Goal: Transaction & Acquisition: Purchase product/service

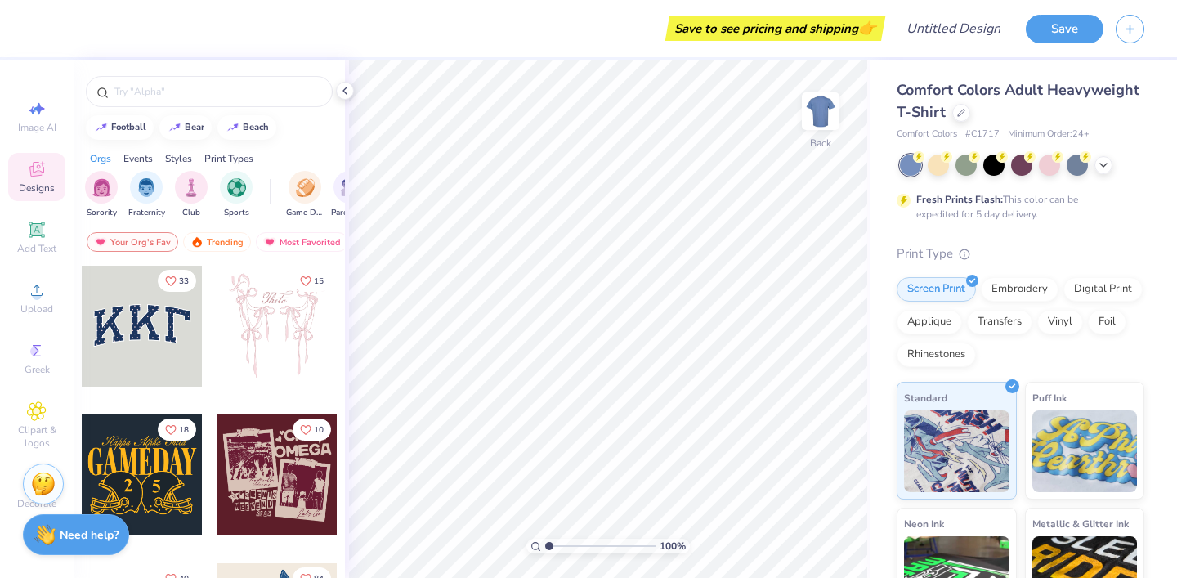
click at [950, 112] on div "Comfort Colors Adult Heavyweight T-Shirt" at bounding box center [1021, 101] width 248 height 44
click at [959, 113] on icon at bounding box center [961, 111] width 8 height 8
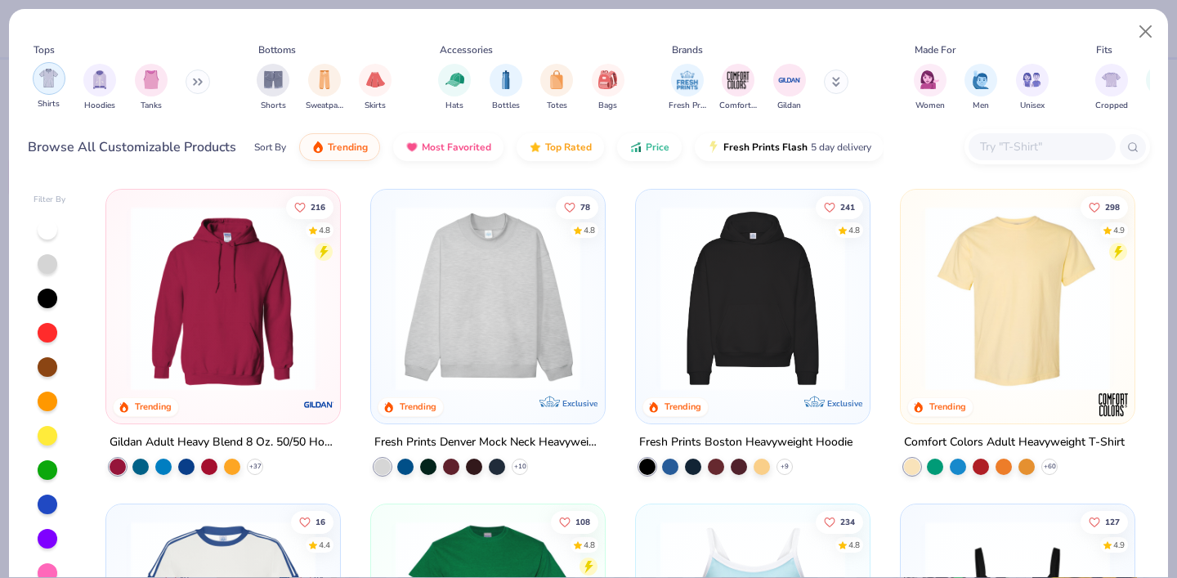
click at [47, 74] on img "filter for Shirts" at bounding box center [48, 78] width 19 height 19
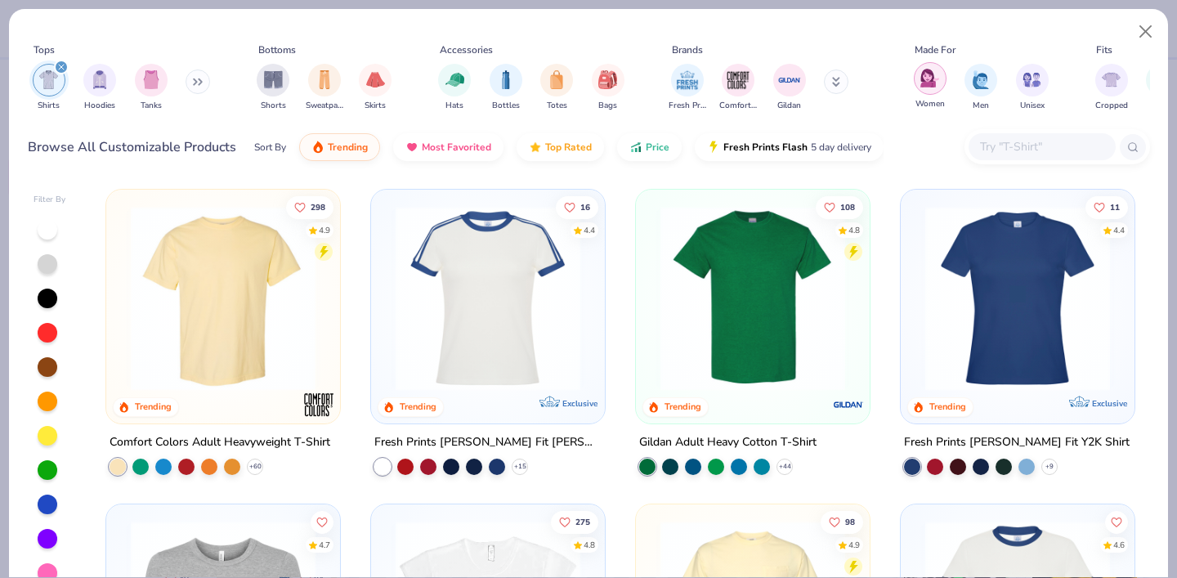
click at [937, 89] on div "filter for Women" at bounding box center [930, 78] width 33 height 33
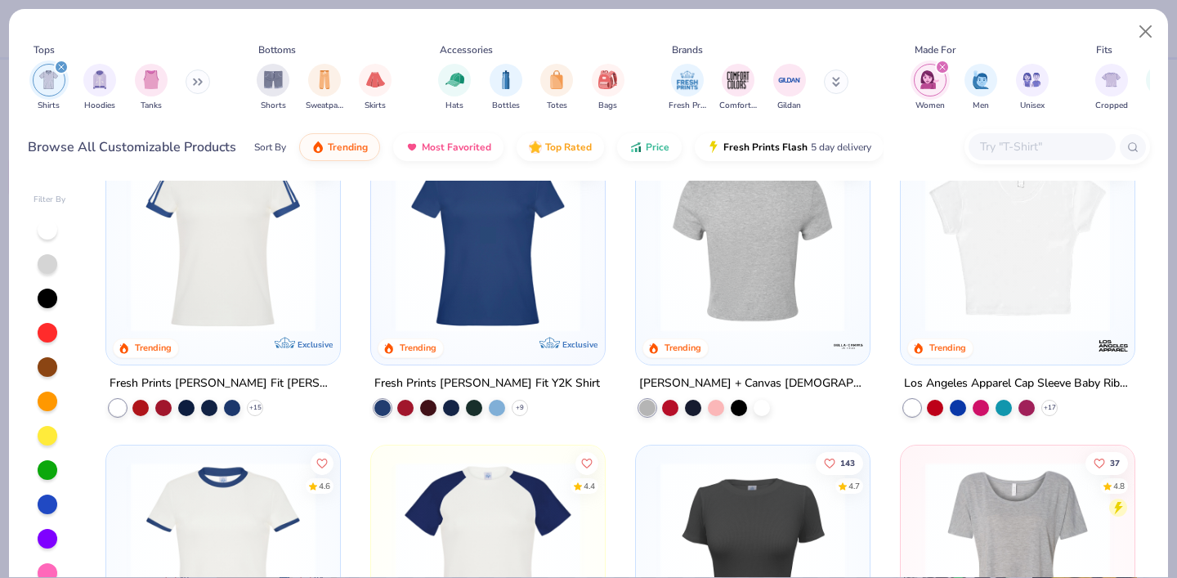
scroll to position [63, 0]
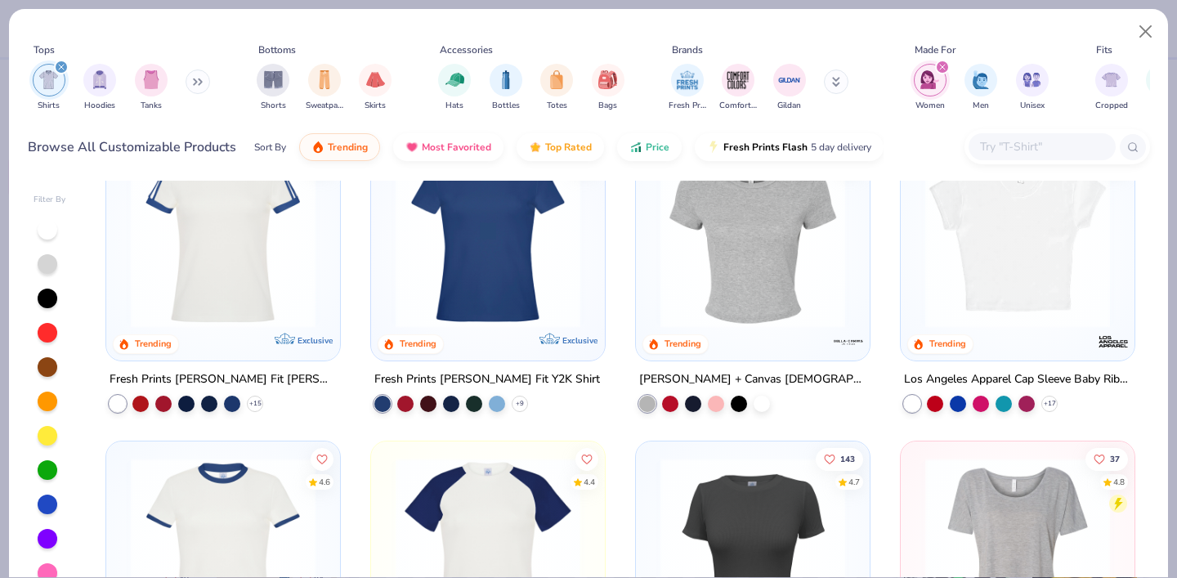
click at [742, 297] on img at bounding box center [752, 235] width 201 height 185
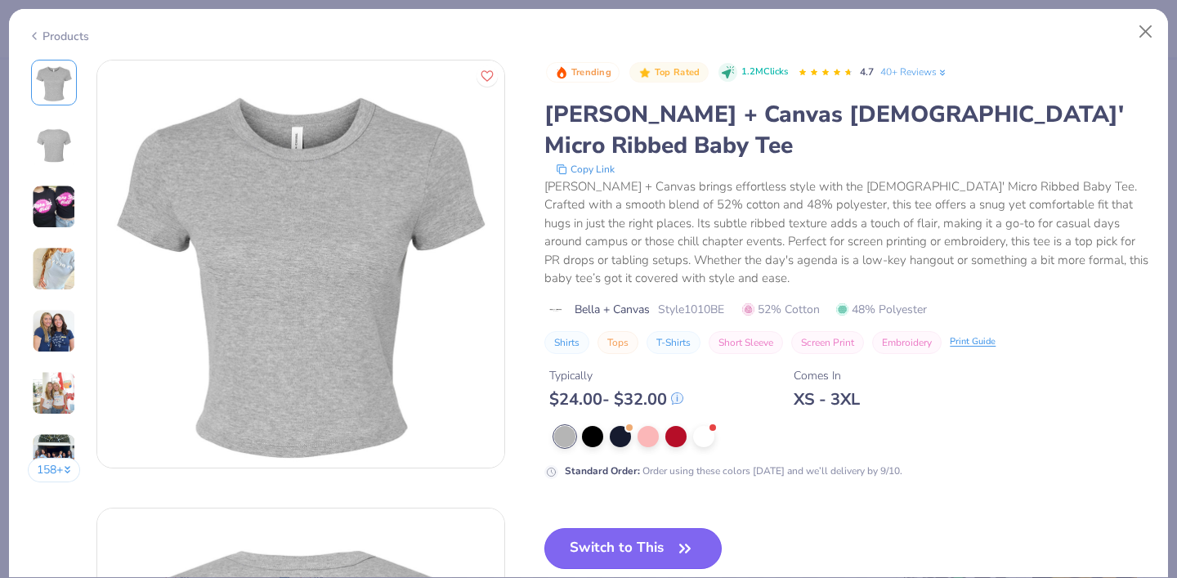
click at [585, 528] on button "Switch to This" at bounding box center [632, 548] width 177 height 41
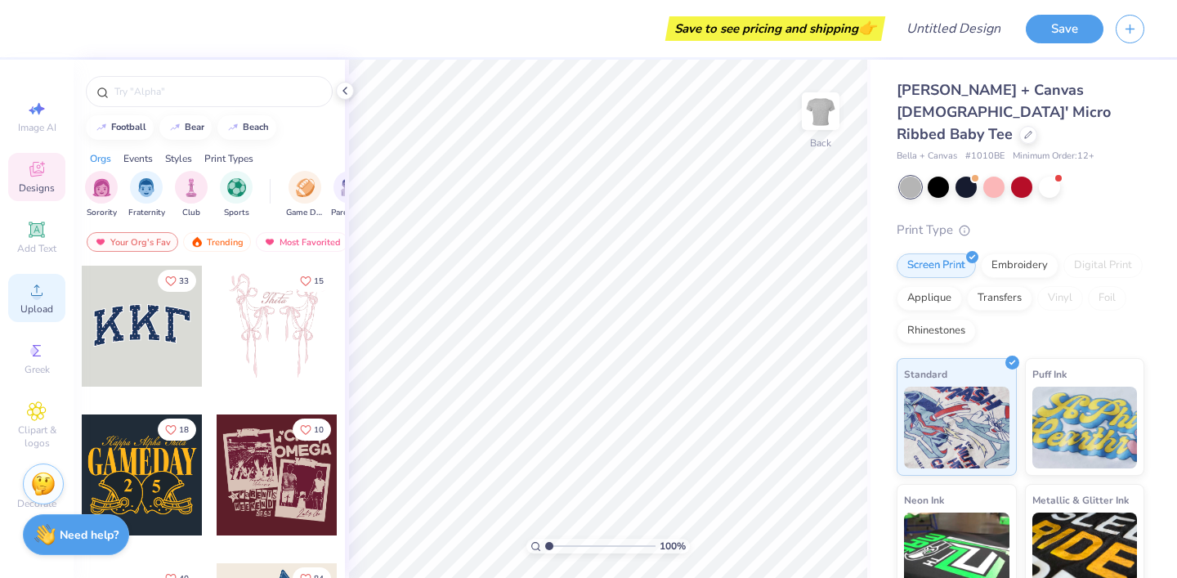
click at [39, 296] on circle at bounding box center [36, 295] width 9 height 9
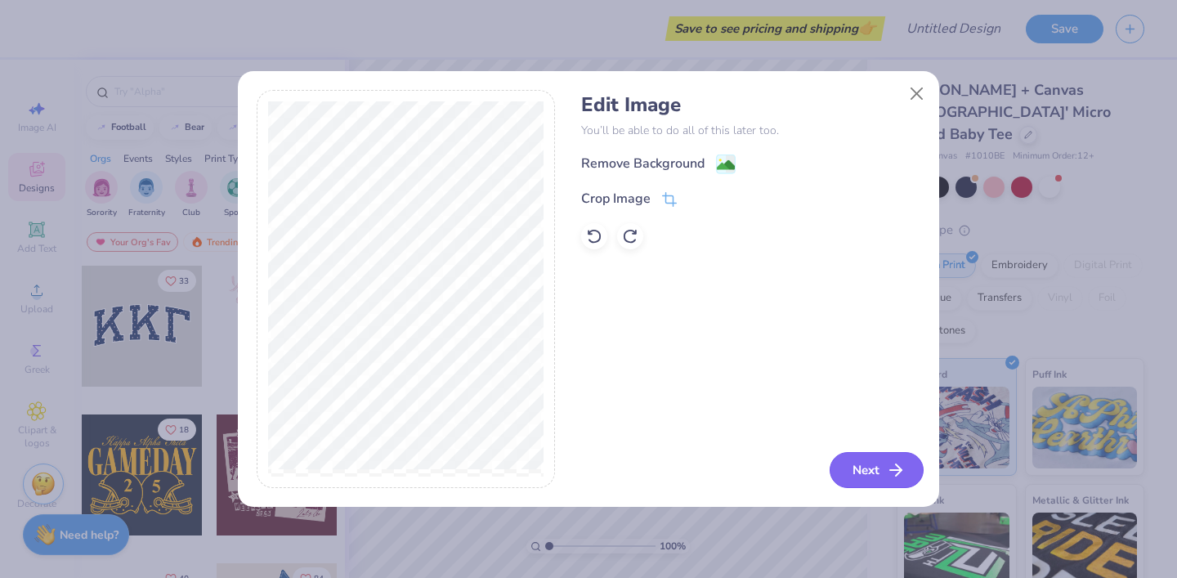
click at [868, 470] on button "Next" at bounding box center [877, 470] width 94 height 36
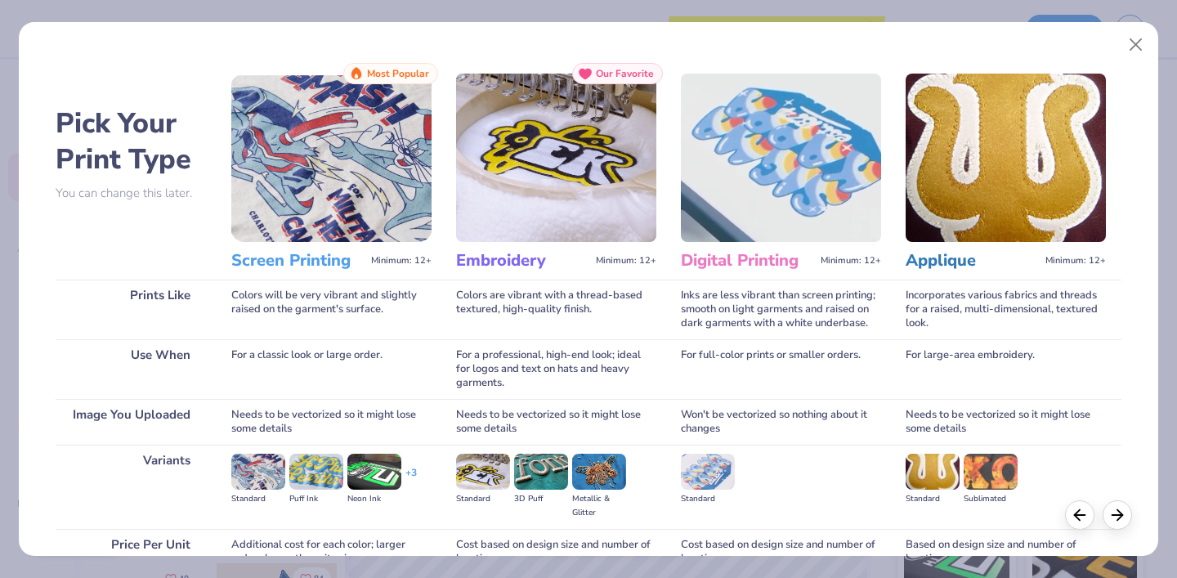
scroll to position [155, 0]
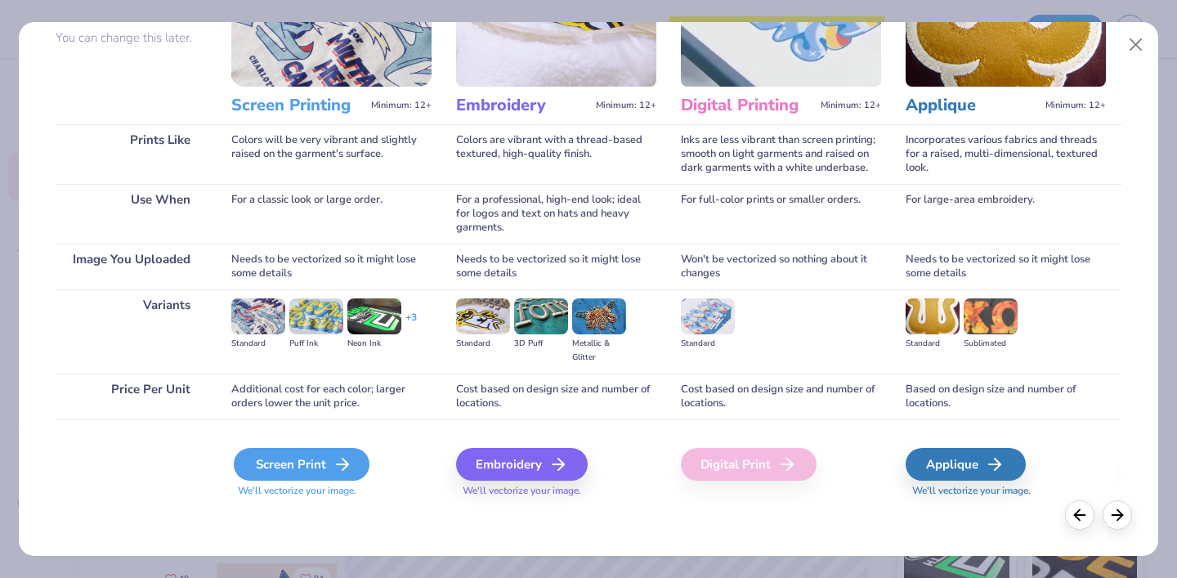
click at [338, 452] on div "Screen Print" at bounding box center [302, 464] width 136 height 33
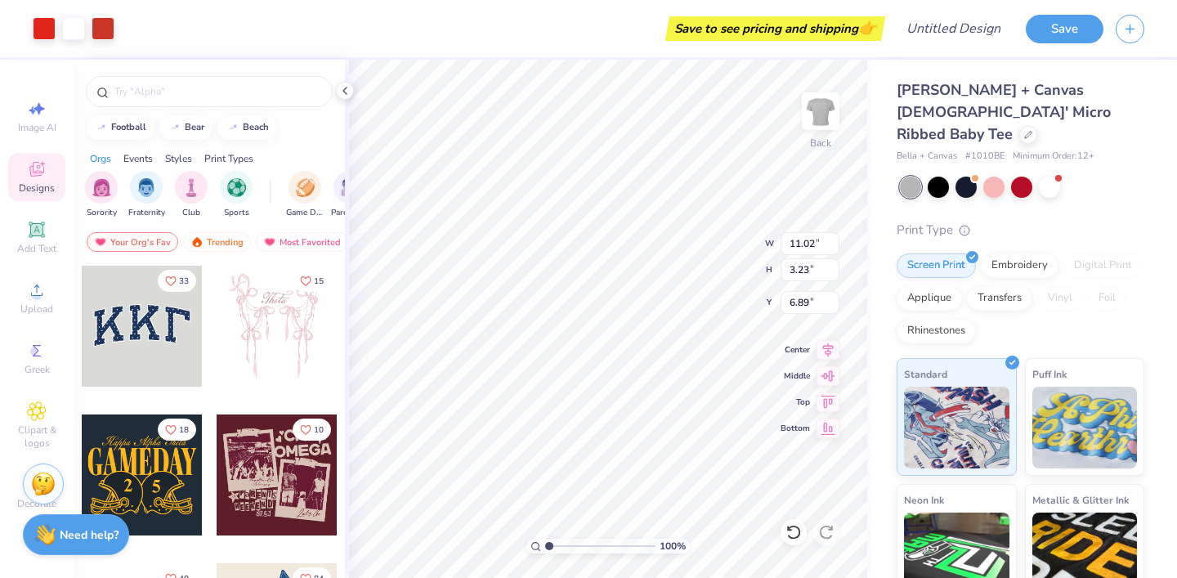
type input "3.94"
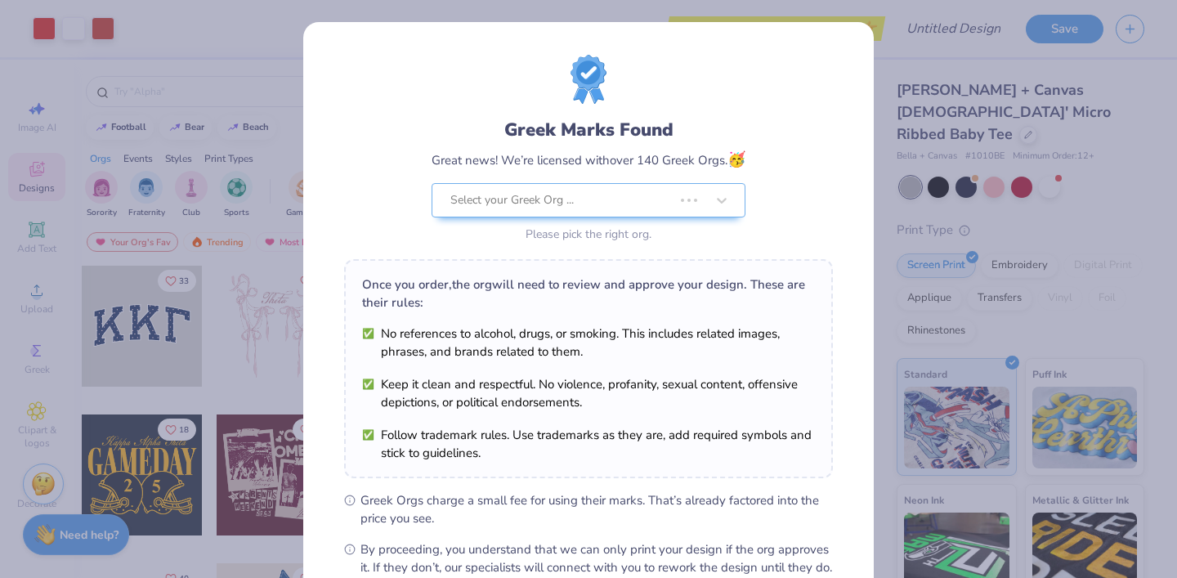
click at [609, 445] on div "Greek Marks Found Great news! We’re licensed with over 140 Greek Orgs. 🥳 Select…" at bounding box center [588, 315] width 489 height 521
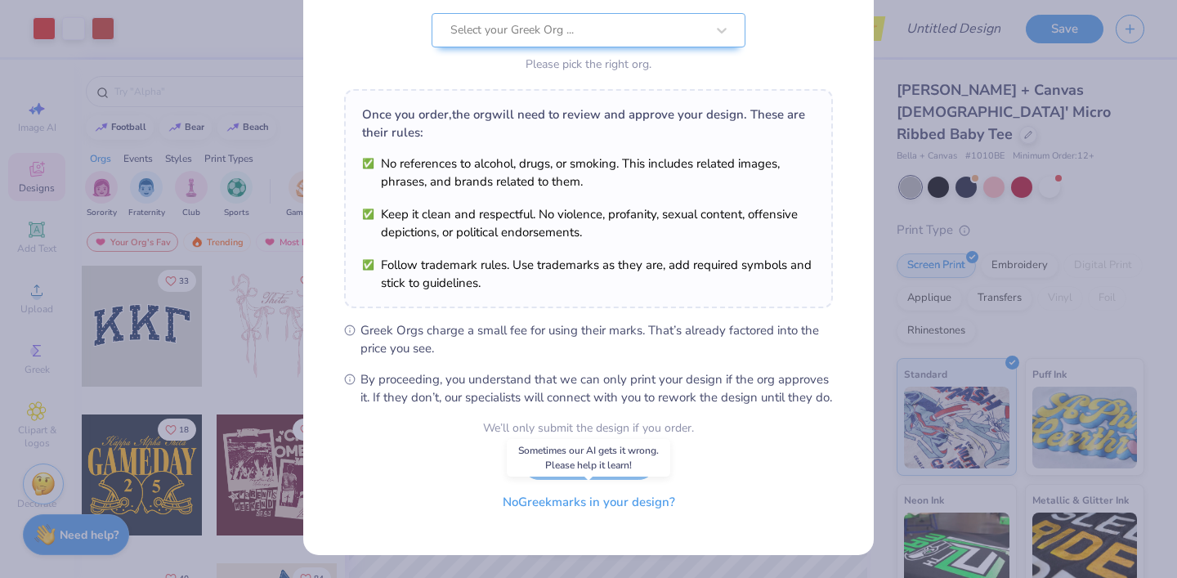
click at [622, 507] on button "No Greek marks in your design?" at bounding box center [589, 503] width 200 height 34
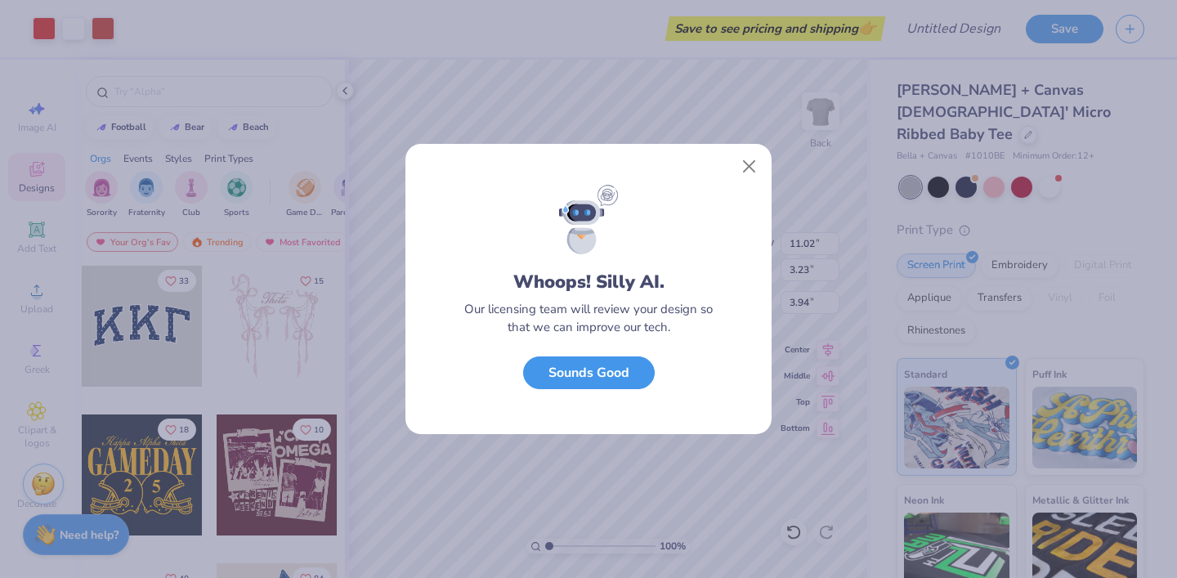
click at [627, 373] on button "Sounds Good" at bounding box center [589, 373] width 132 height 34
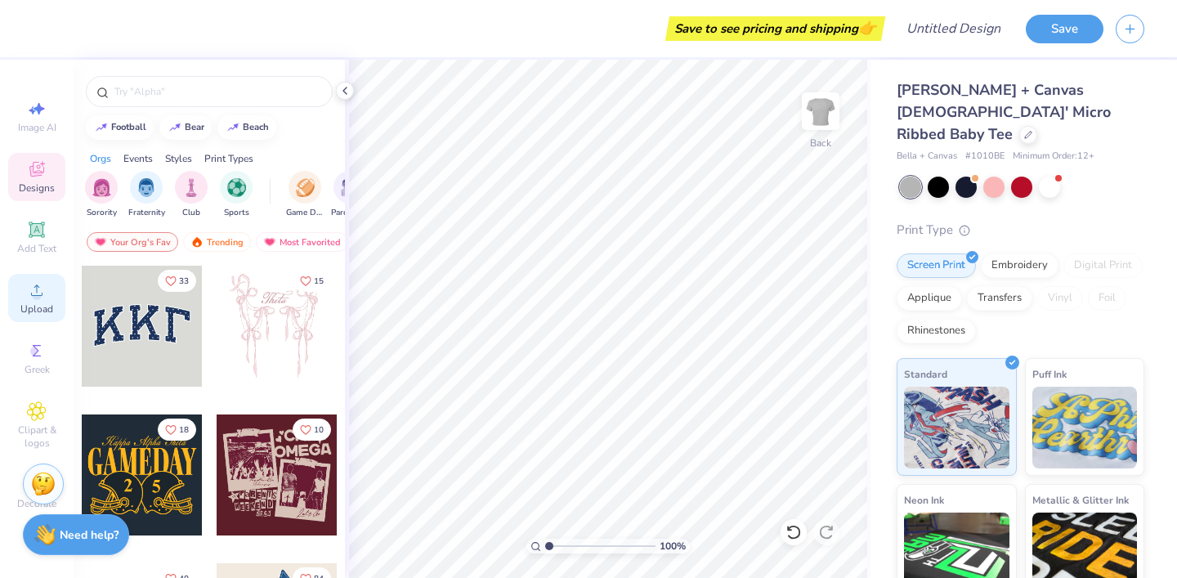
click at [41, 294] on circle at bounding box center [36, 295] width 9 height 9
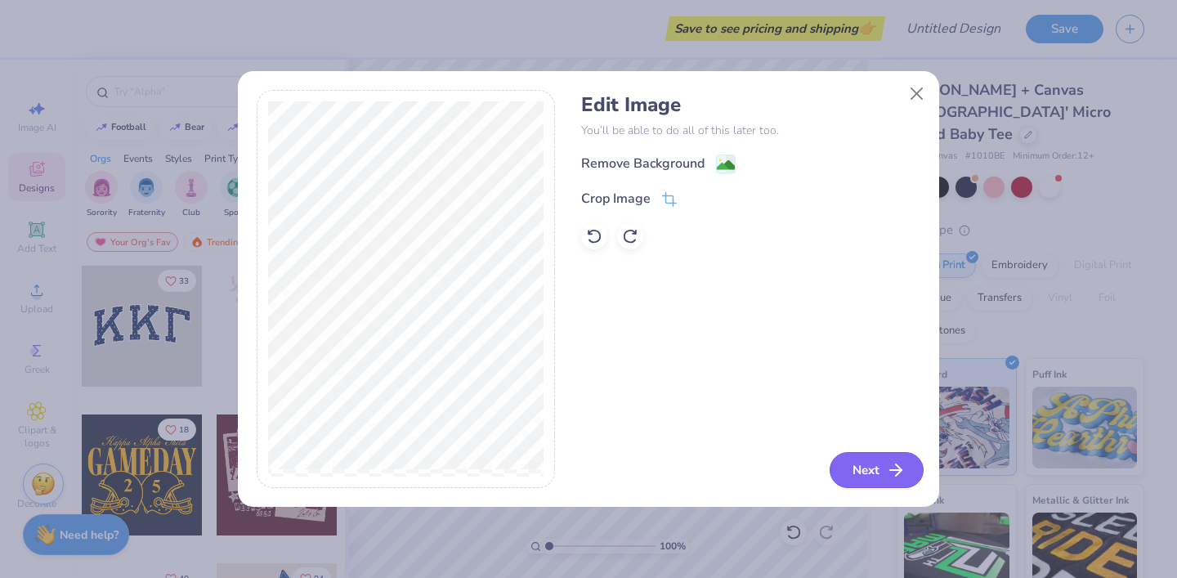
click at [859, 472] on button "Next" at bounding box center [877, 470] width 94 height 36
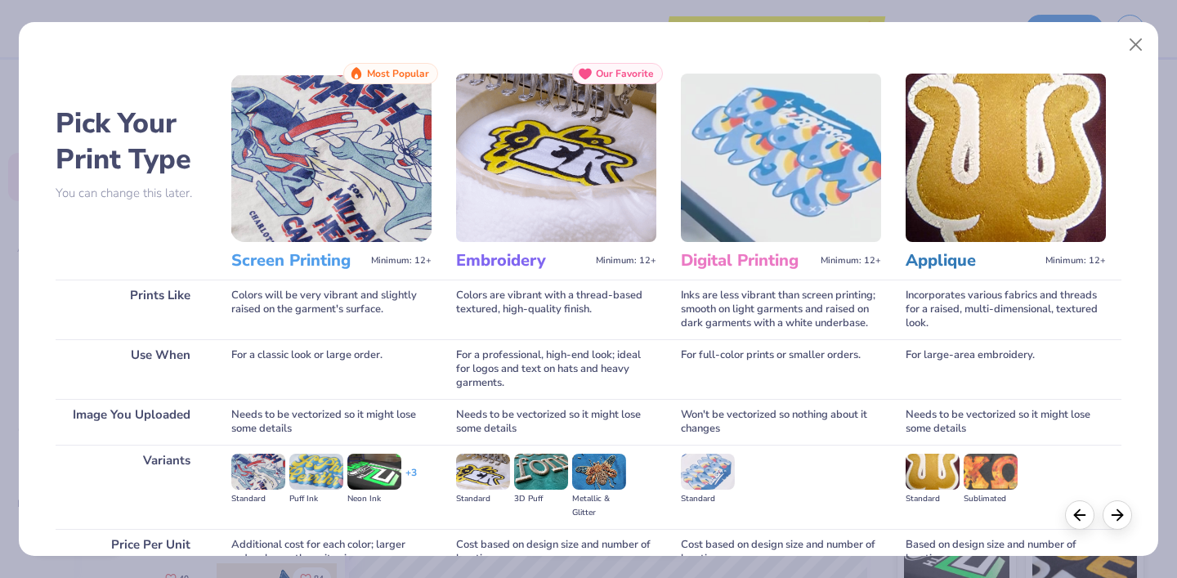
scroll to position [155, 0]
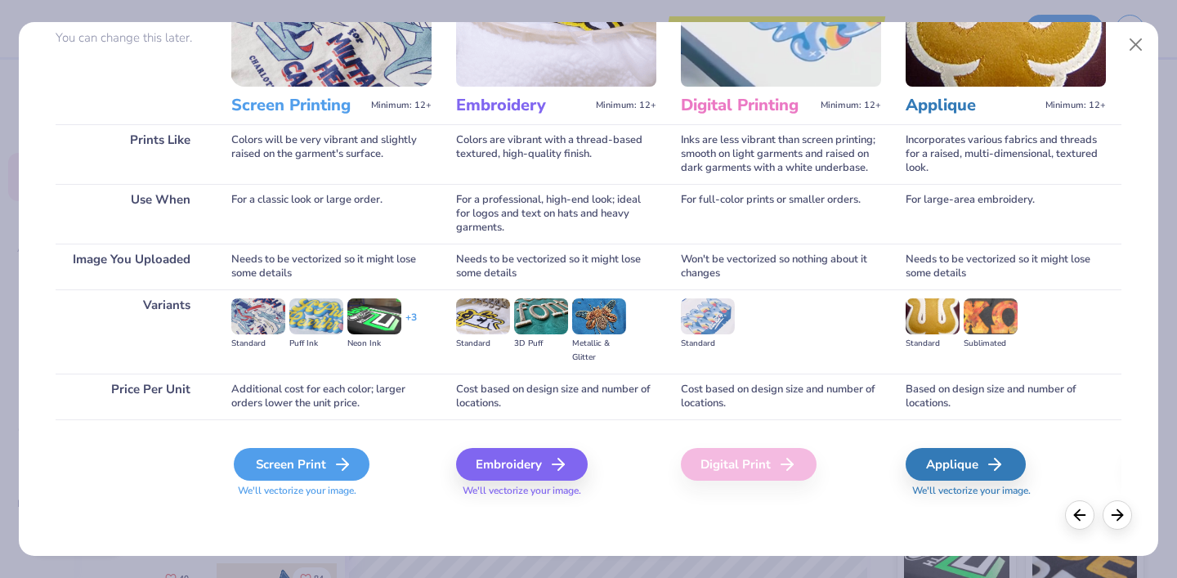
click at [324, 454] on div "Screen Print" at bounding box center [302, 464] width 136 height 33
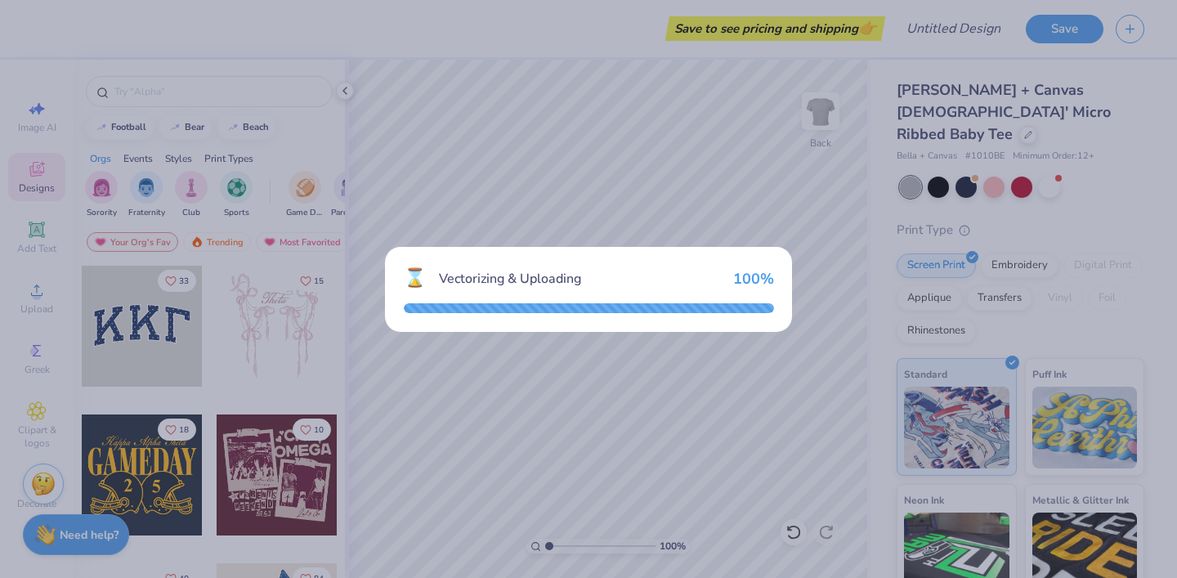
click at [618, 210] on div "⌛ Vectorizing & Uploading 100 %" at bounding box center [588, 289] width 1177 height 578
